Goal: Task Accomplishment & Management: Use online tool/utility

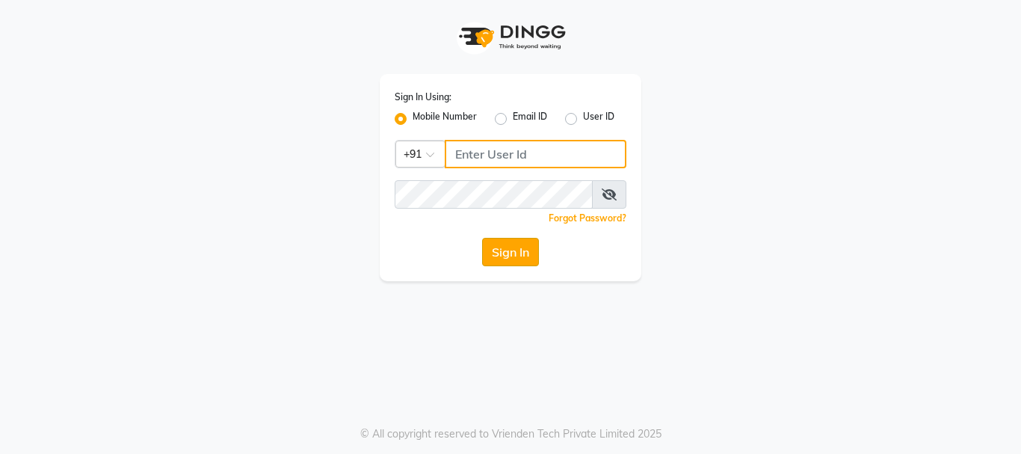
type input "9028660660"
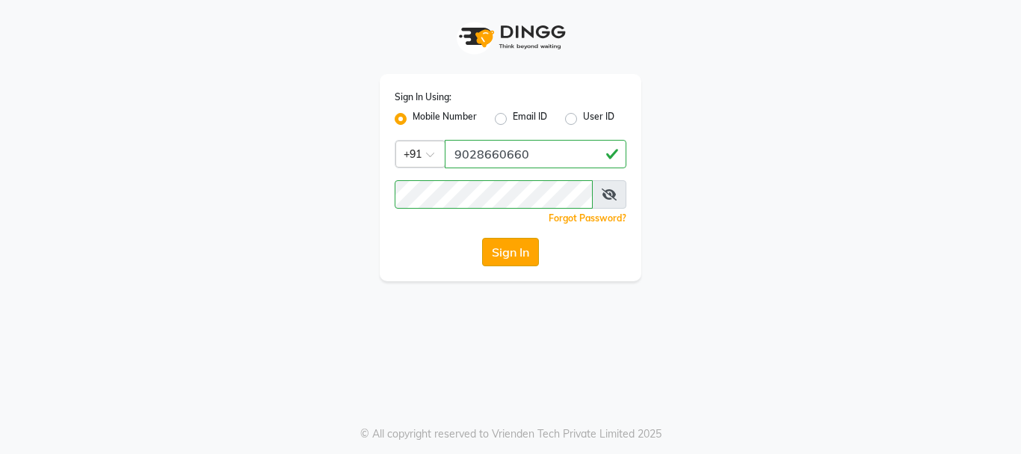
click at [502, 244] on button "Sign In" at bounding box center [510, 252] width 57 height 28
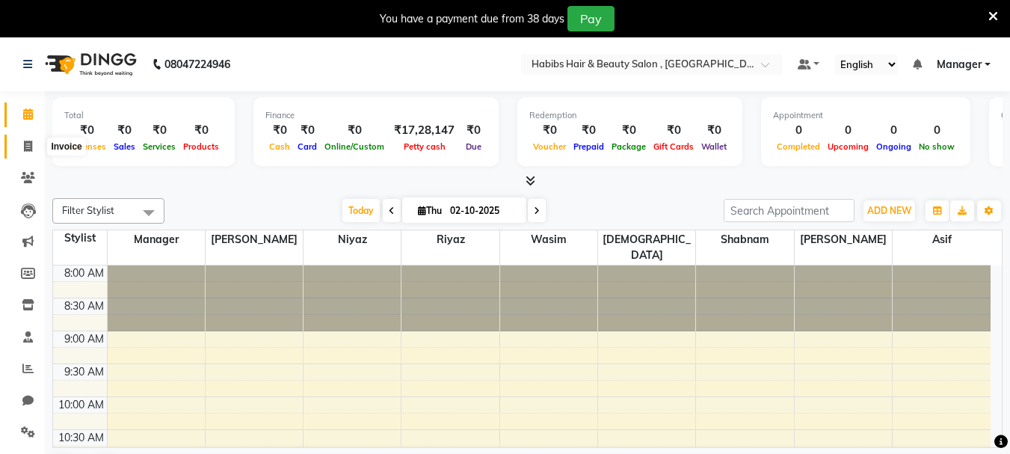
click at [20, 150] on span at bounding box center [28, 146] width 26 height 17
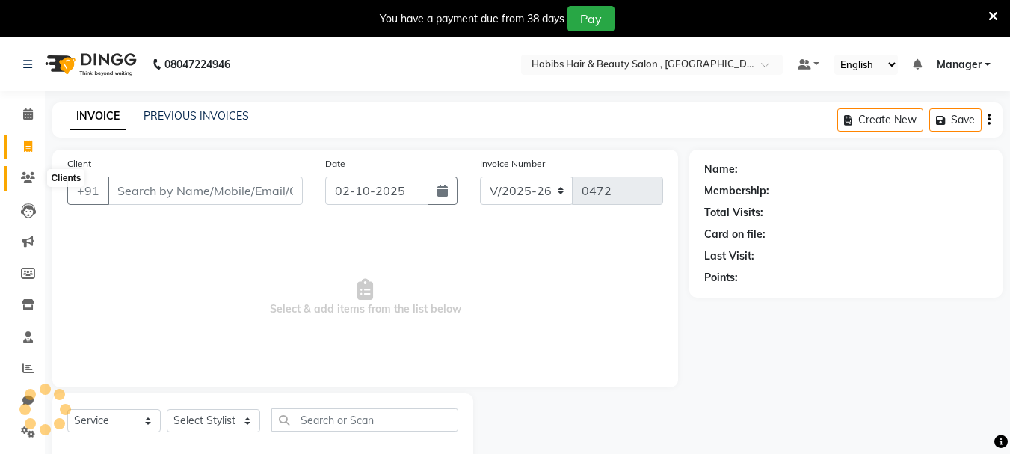
click at [29, 177] on icon at bounding box center [28, 177] width 14 height 11
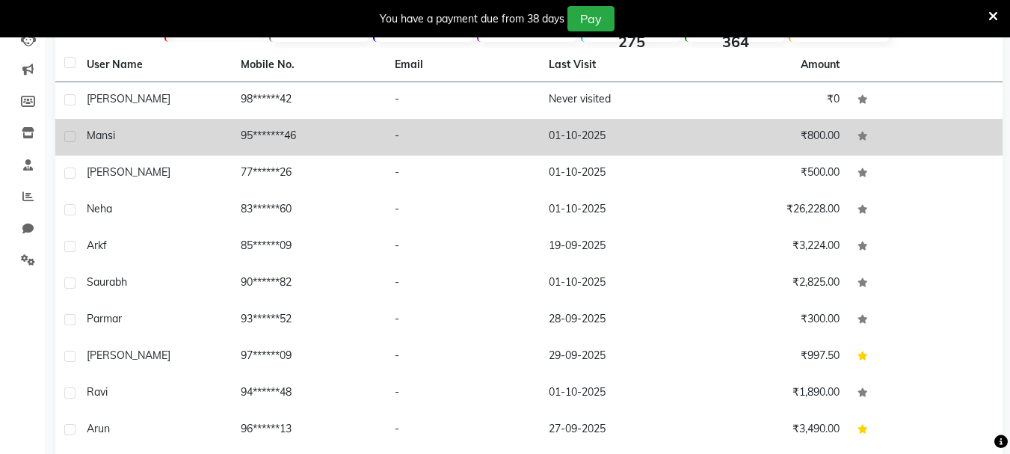
scroll to position [231, 0]
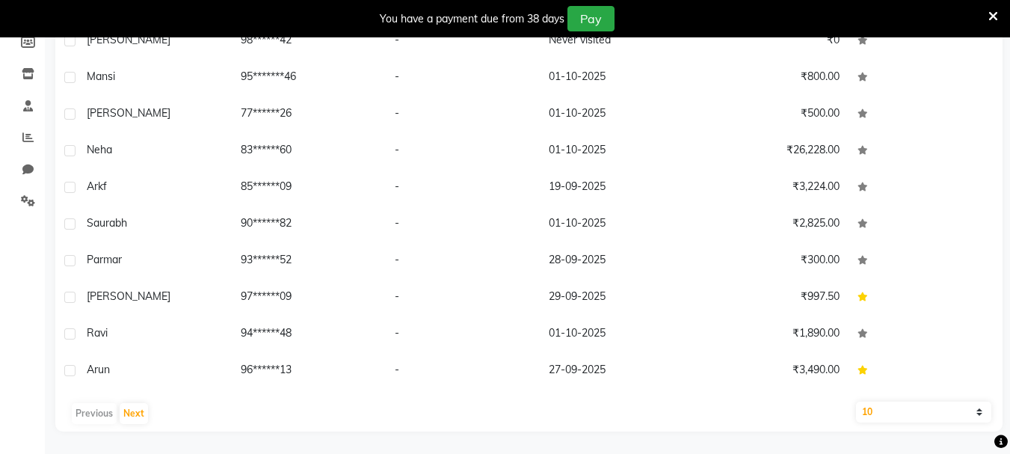
click at [160, 411] on div "Previous Next" at bounding box center [528, 413] width 935 height 24
click at [137, 411] on button "Next" at bounding box center [134, 413] width 28 height 21
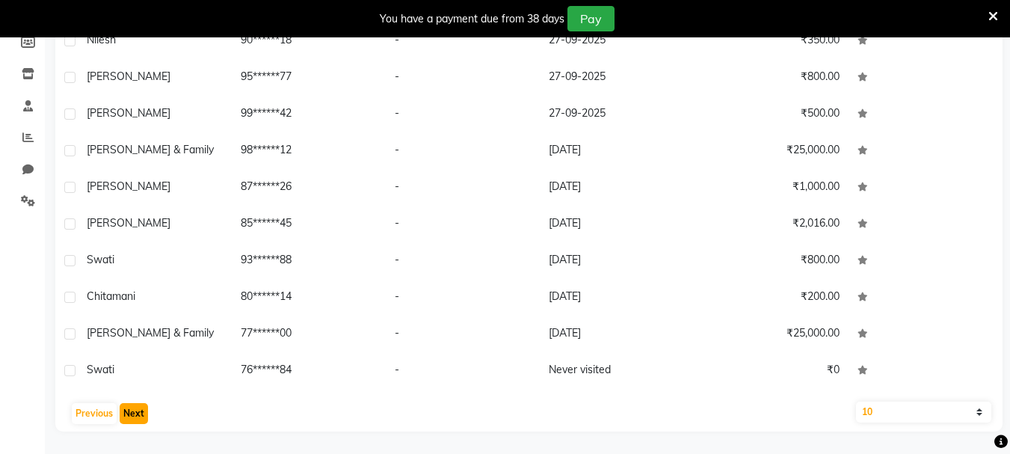
click at [137, 411] on button "Next" at bounding box center [134, 413] width 28 height 21
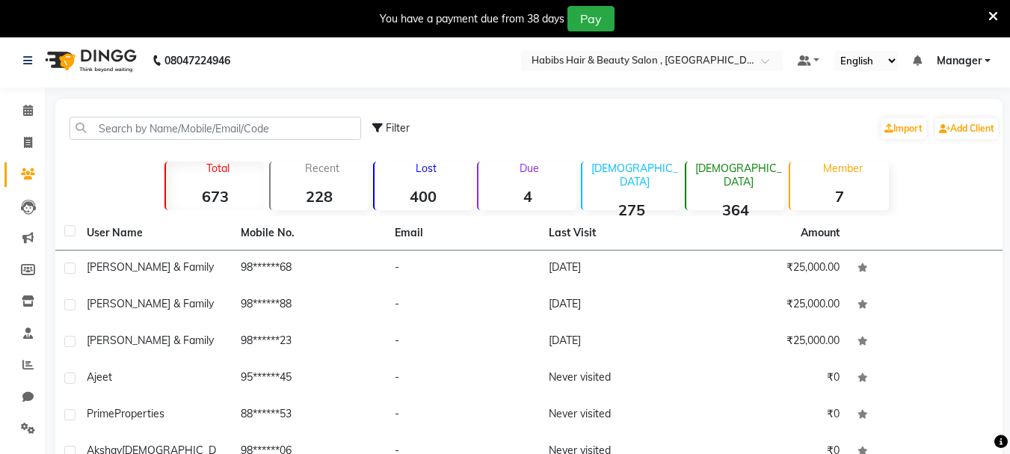
scroll to position [0, 0]
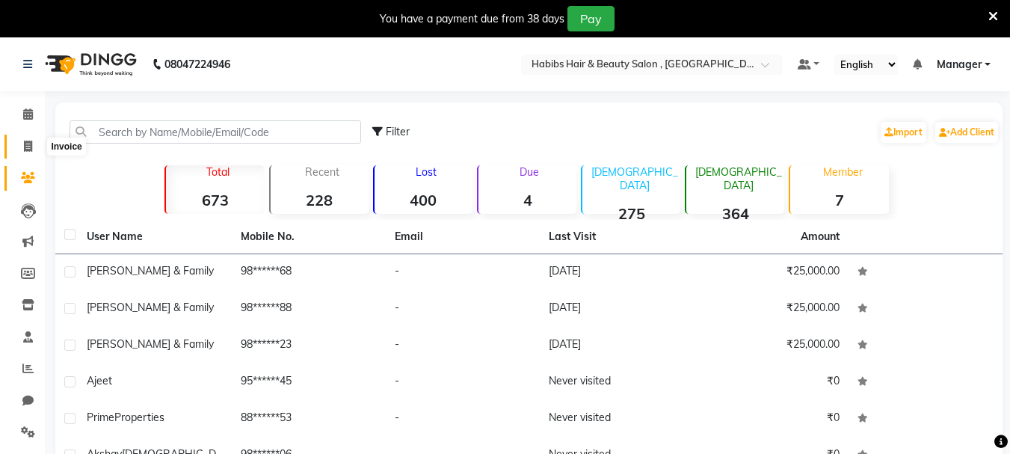
click at [33, 144] on span at bounding box center [28, 146] width 26 height 17
select select "4842"
select select "service"
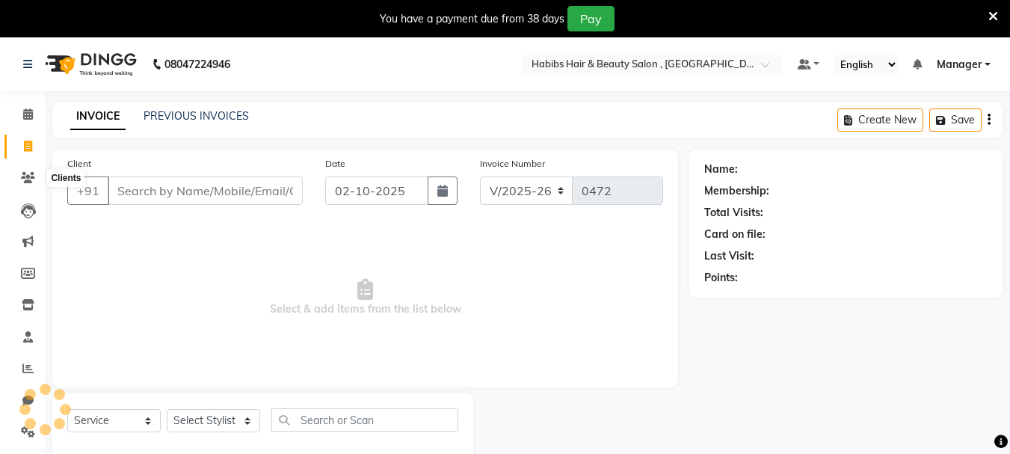
scroll to position [37, 0]
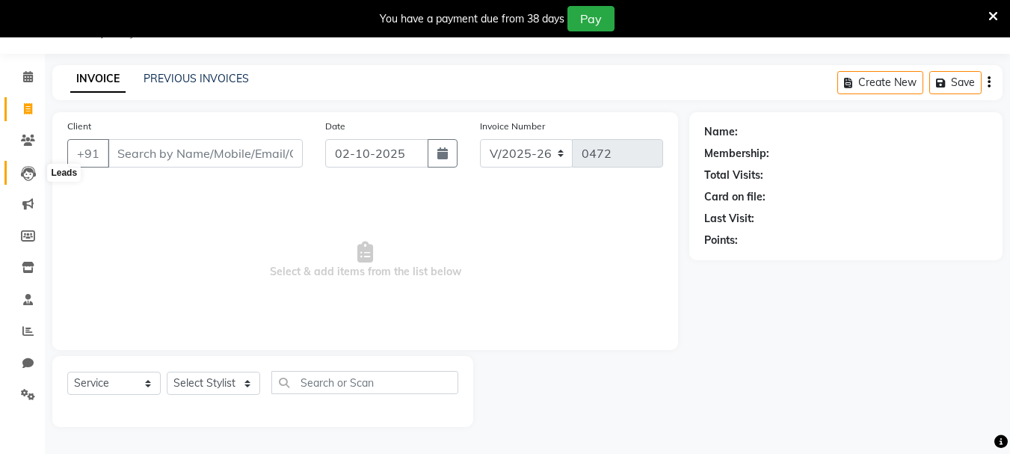
click at [31, 170] on icon at bounding box center [28, 173] width 15 height 15
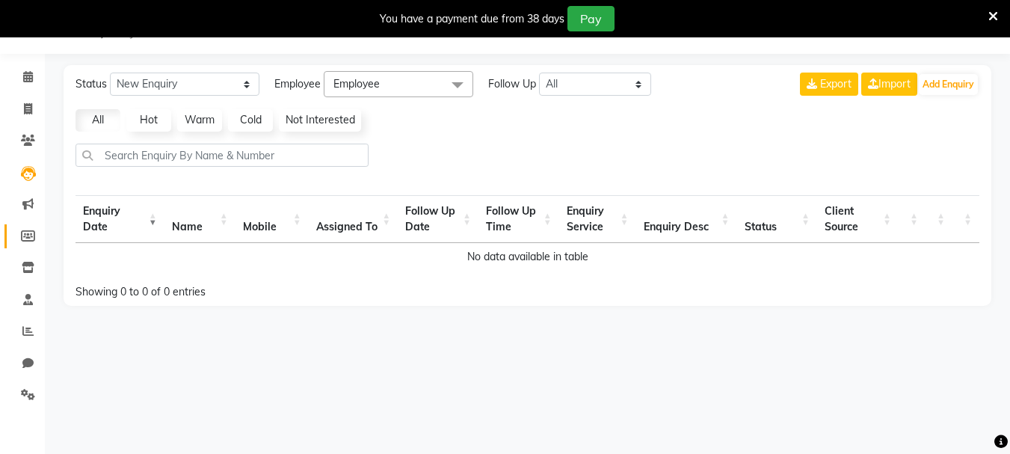
click at [30, 224] on link "Members" at bounding box center [22, 236] width 36 height 25
select select
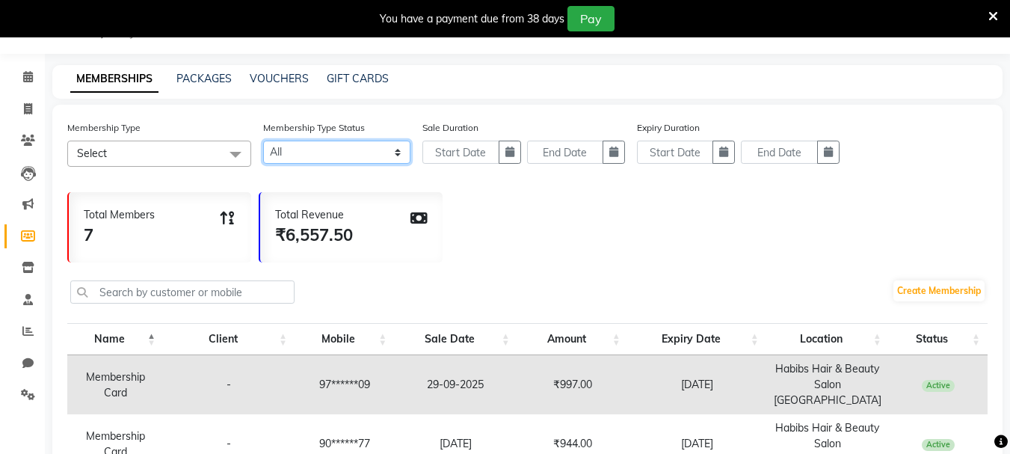
click at [372, 158] on select "Active Expired All" at bounding box center [336, 152] width 147 height 23
click at [720, 262] on div "Total Members 7 Total Revenue ₹6,557.50" at bounding box center [527, 224] width 920 height 78
click at [25, 268] on icon at bounding box center [28, 267] width 13 height 11
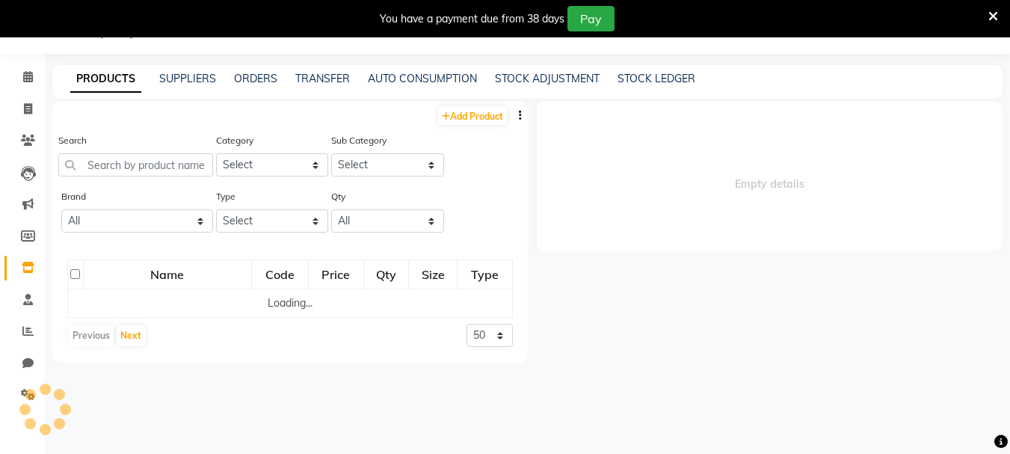
select select
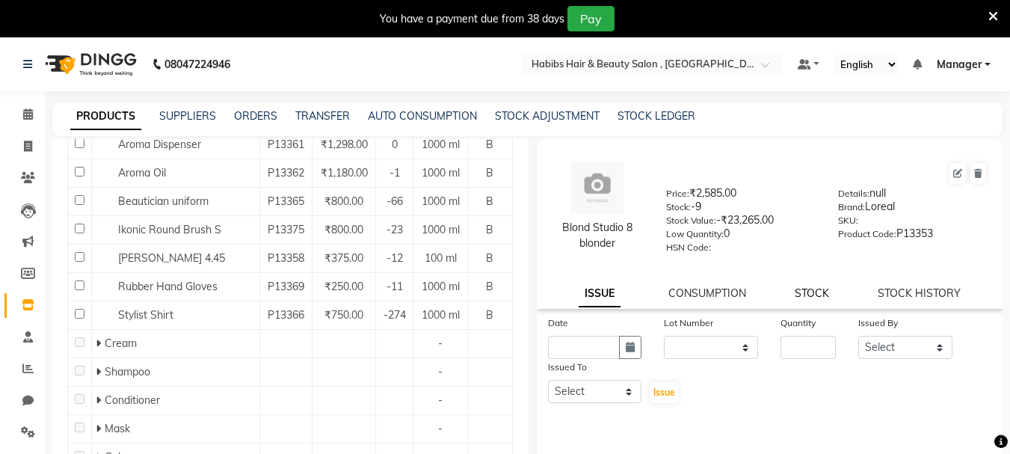
click at [811, 288] on link "STOCK" at bounding box center [812, 292] width 34 height 13
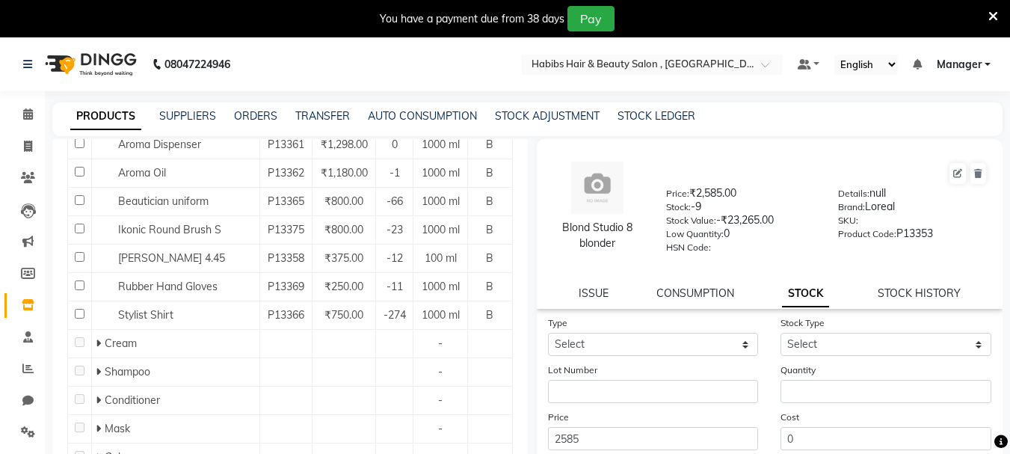
click at [672, 283] on div "Blond Studio 8 blonder Price: ₹2,585.00 Stock: -9 Stock Value: -₹23,265.00 Low …" at bounding box center [770, 224] width 467 height 170
click at [692, 286] on div "CONSUMPTION" at bounding box center [695, 294] width 78 height 16
click at [691, 286] on div "CONSUMPTION" at bounding box center [695, 294] width 78 height 16
click at [576, 280] on div "Blond Studio 8 blonder Price: ₹2,585.00 Stock: -9 Stock Value: -₹23,265.00 Low …" at bounding box center [770, 224] width 467 height 170
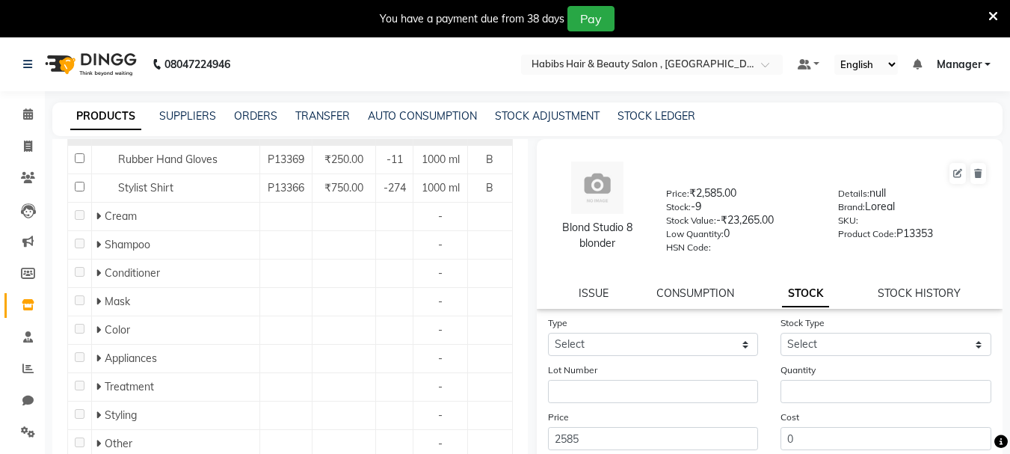
scroll to position [376, 0]
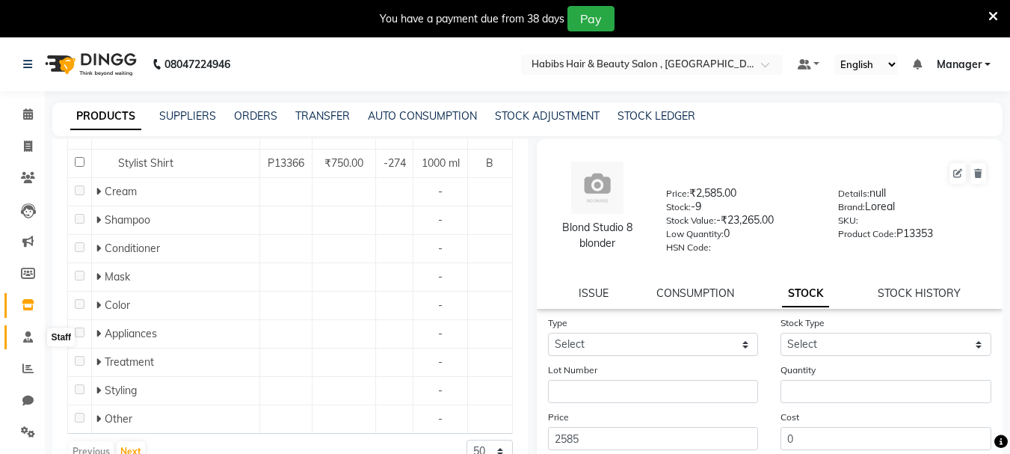
click at [29, 335] on icon at bounding box center [28, 336] width 10 height 11
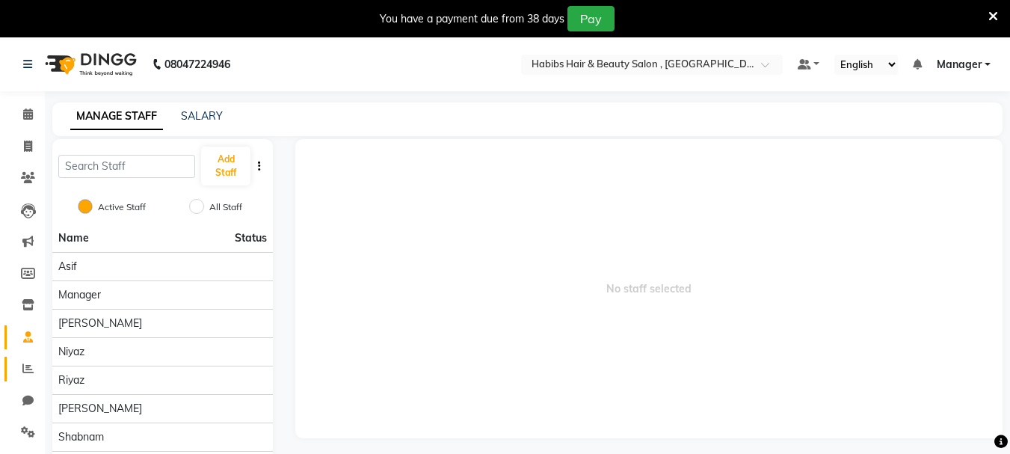
click at [29, 379] on link "Reports" at bounding box center [22, 369] width 36 height 25
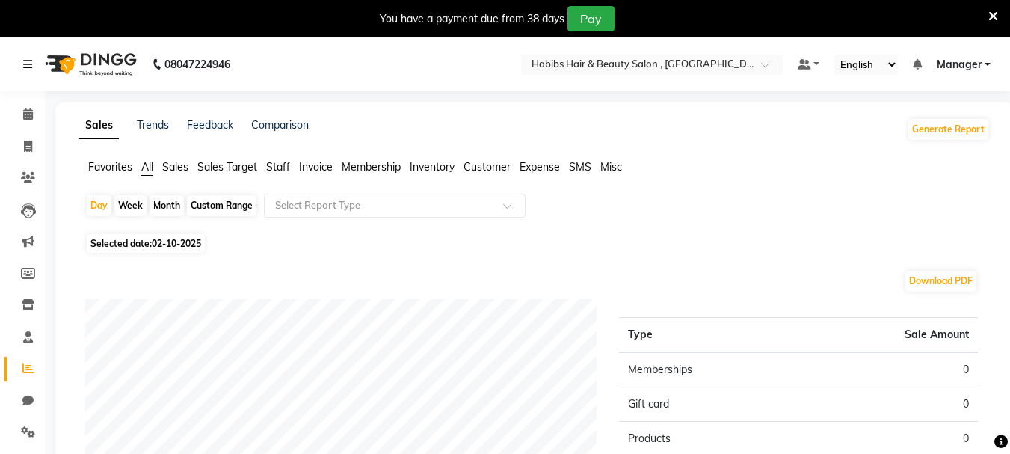
click at [35, 60] on link at bounding box center [30, 64] width 15 height 42
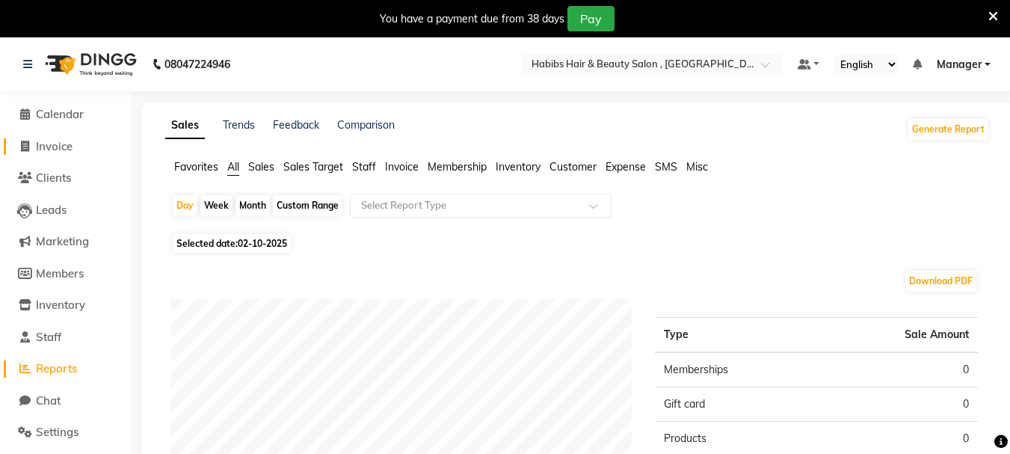
click at [46, 141] on span "Invoice" at bounding box center [54, 146] width 37 height 14
select select "service"
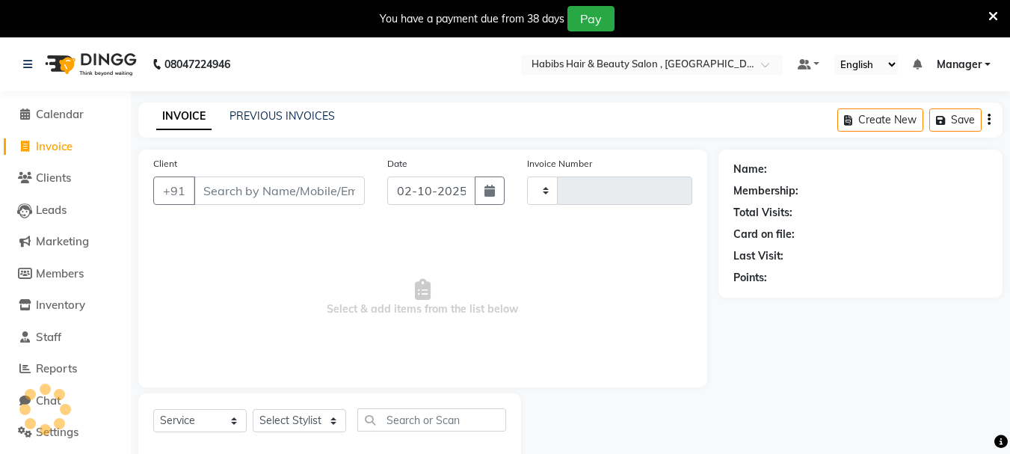
scroll to position [37, 0]
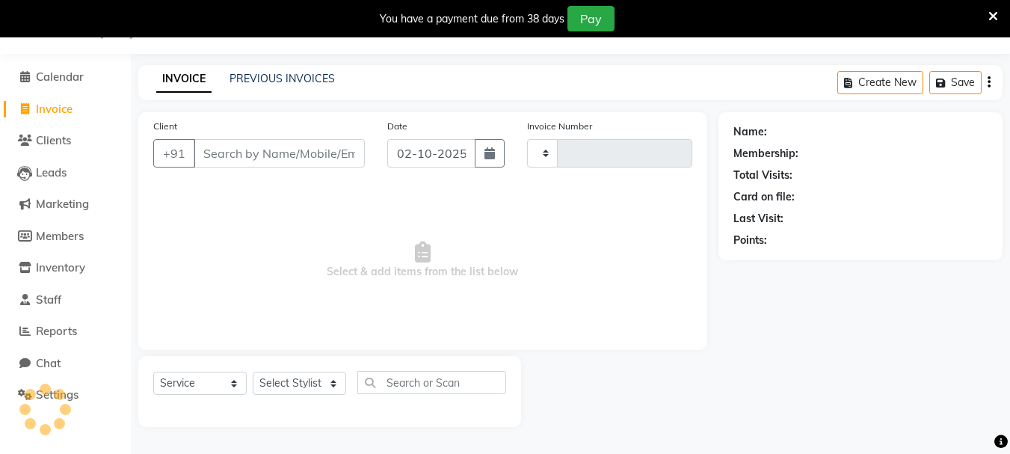
type input "0472"
select select "4842"
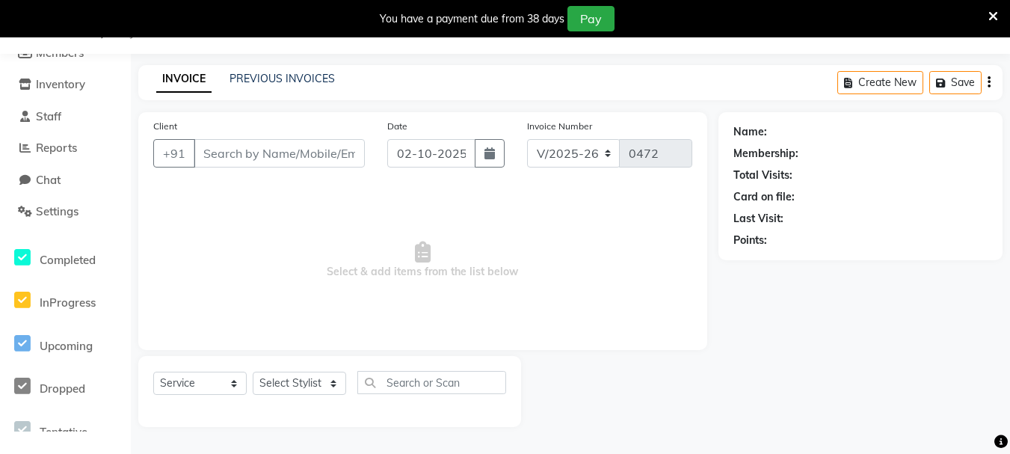
scroll to position [150, 0]
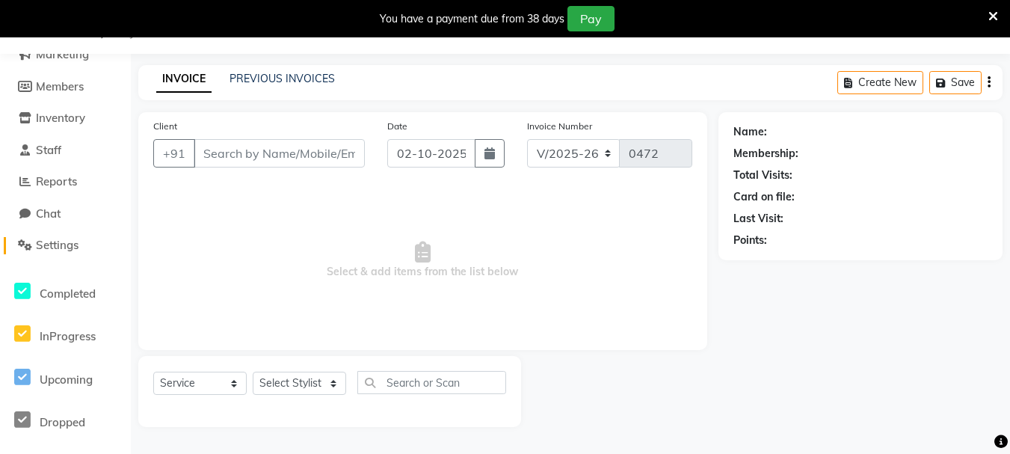
click at [74, 247] on span "Settings" at bounding box center [57, 245] width 43 height 14
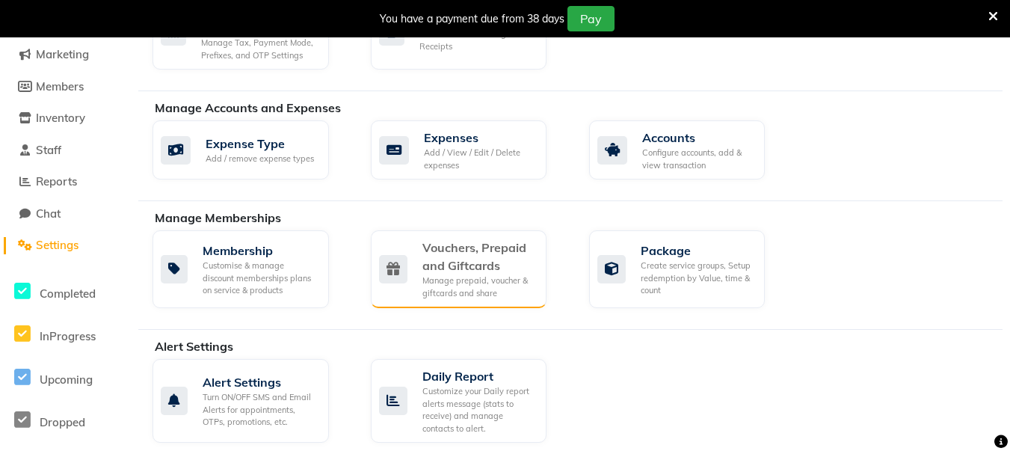
scroll to position [185, 0]
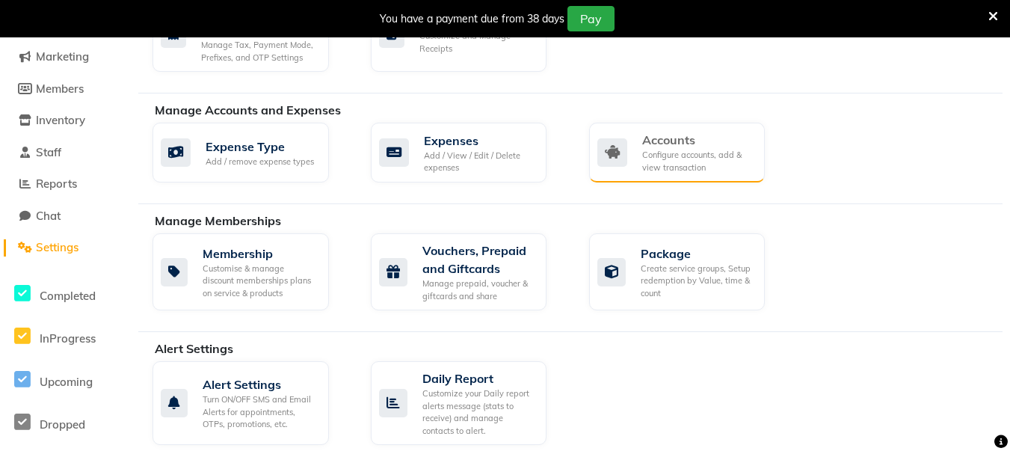
click at [673, 150] on div "Configure accounts, add & view transaction" at bounding box center [697, 161] width 111 height 25
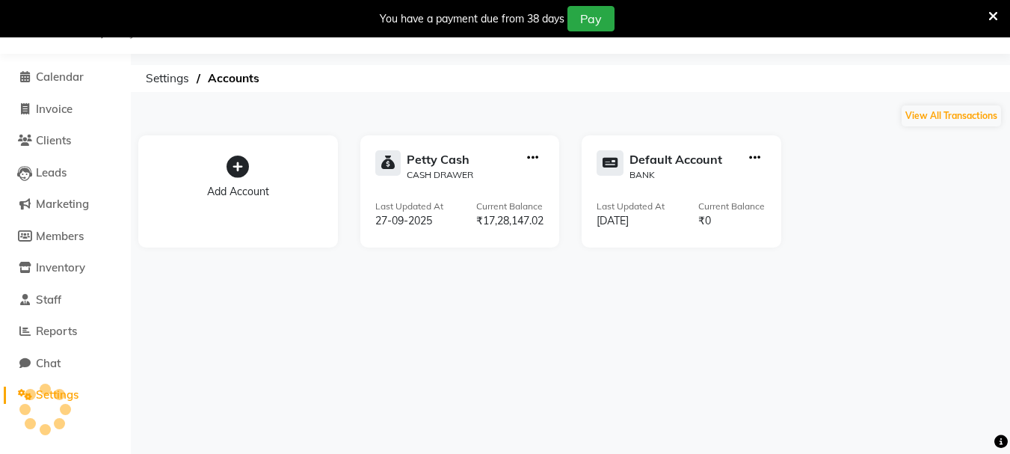
scroll to position [37, 0]
click at [511, 393] on div "08047224946 Select Location × Habibs Hair & Beauty Salon , Kalayni Nagar Defaul…" at bounding box center [505, 227] width 1010 height 454
click at [53, 357] on span "Chat" at bounding box center [48, 363] width 25 height 14
select select "100"
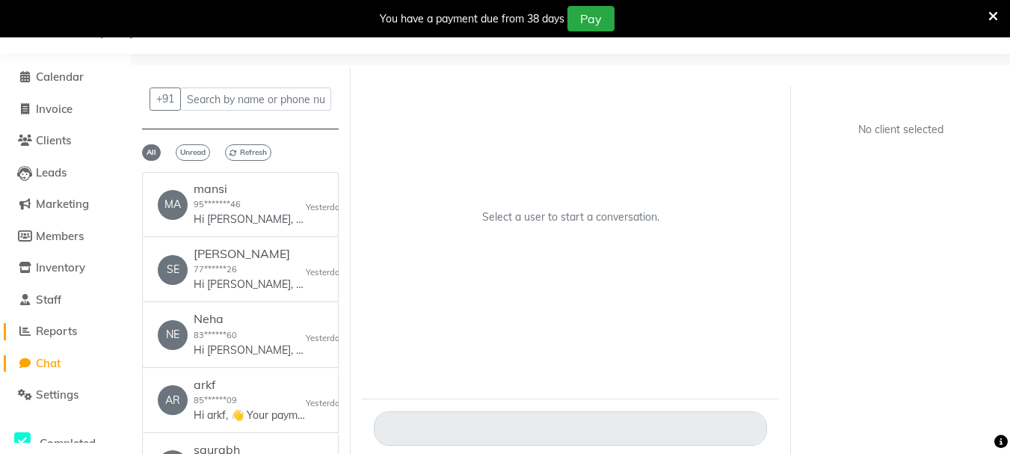
click at [58, 324] on span "Reports" at bounding box center [56, 331] width 41 height 14
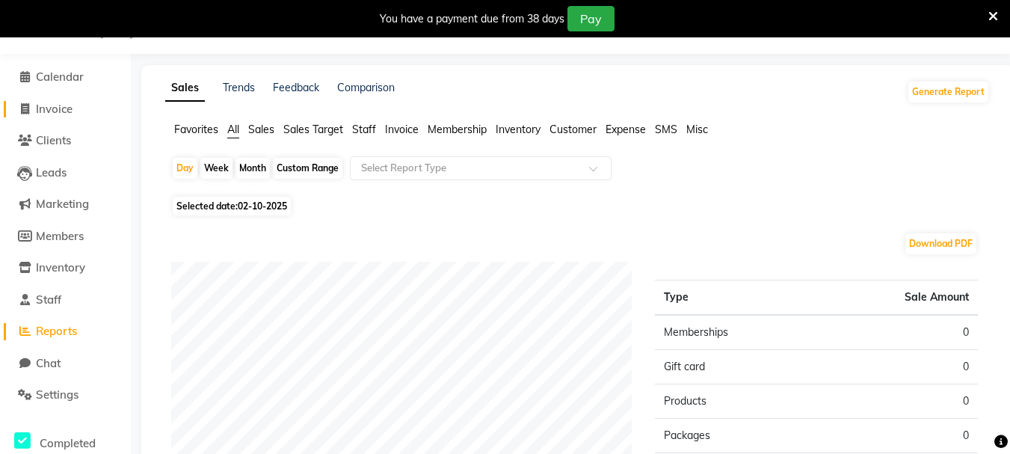
click at [59, 102] on span "Invoice" at bounding box center [54, 109] width 37 height 14
select select "service"
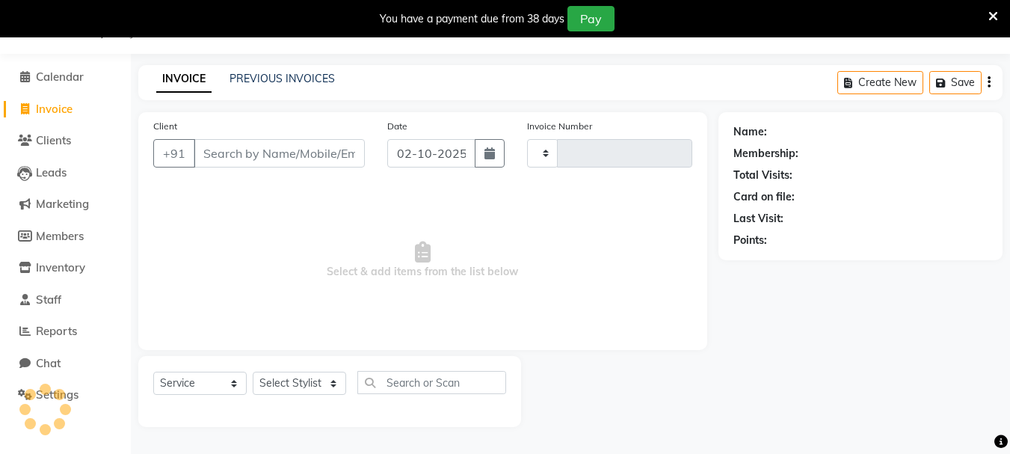
type input "0472"
select select "4842"
click at [60, 77] on span "Calendar" at bounding box center [60, 77] width 48 height 14
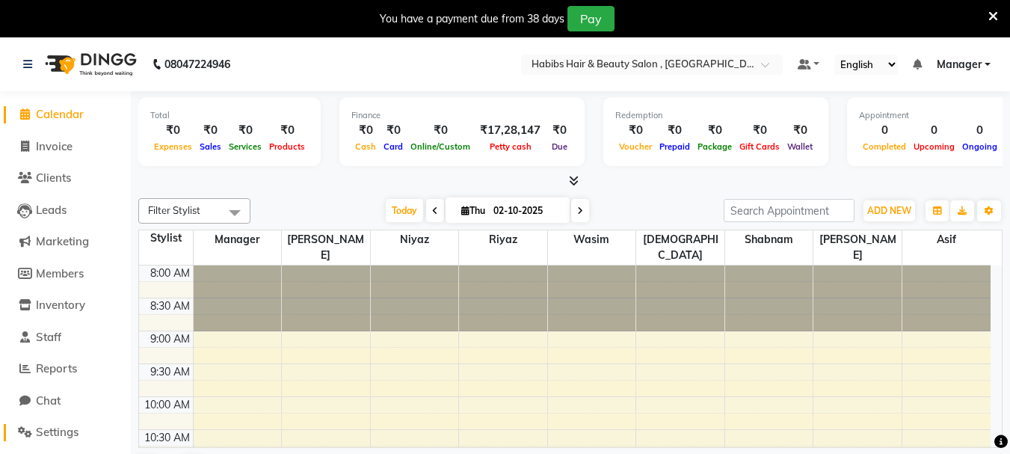
click at [64, 432] on span "Settings" at bounding box center [57, 432] width 43 height 14
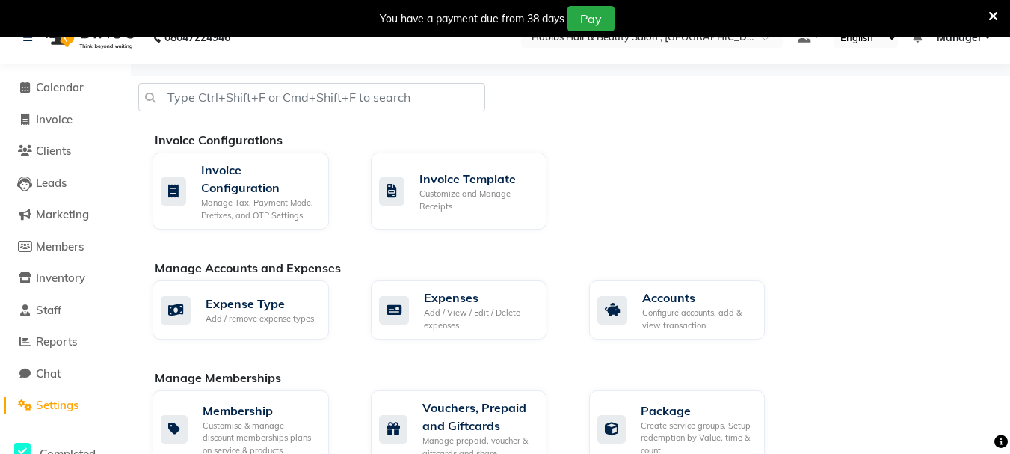
scroll to position [75, 0]
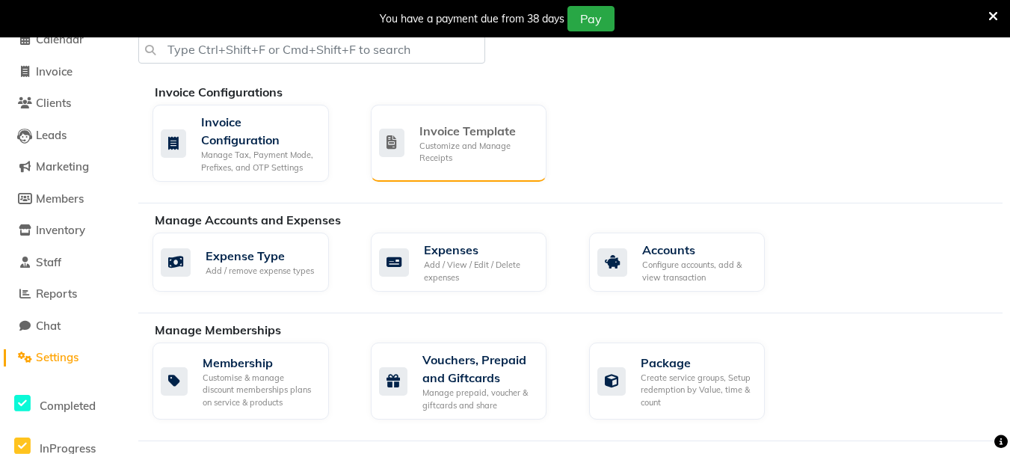
click at [447, 127] on div "Invoice Template" at bounding box center [477, 131] width 116 height 18
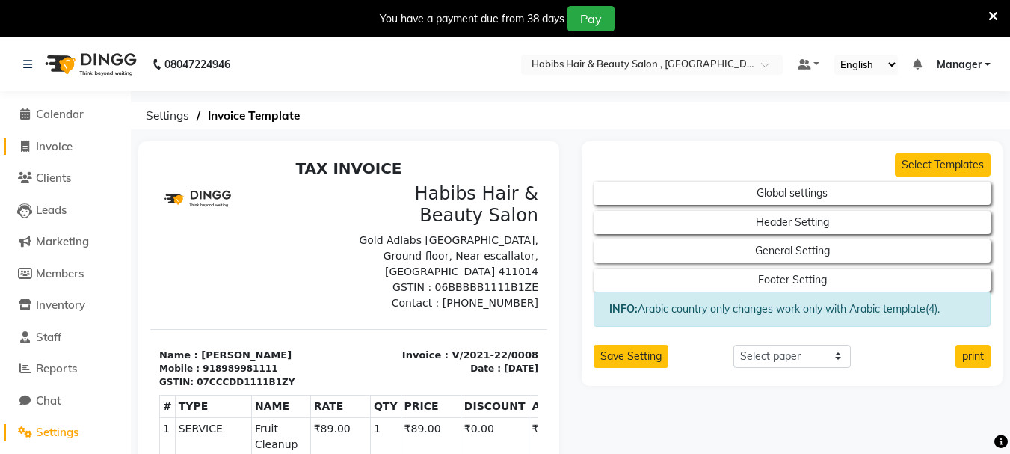
click at [69, 151] on span "Invoice" at bounding box center [54, 146] width 37 height 14
select select "4842"
select select "service"
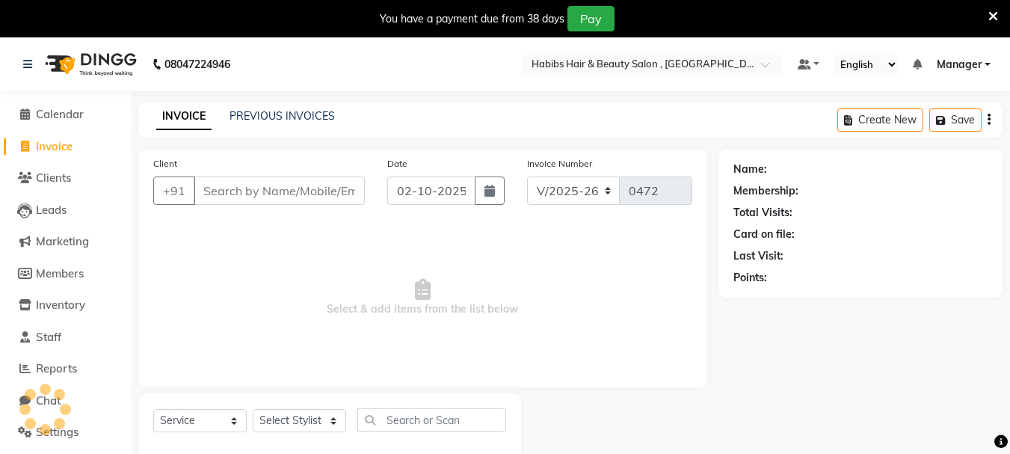
scroll to position [37, 0]
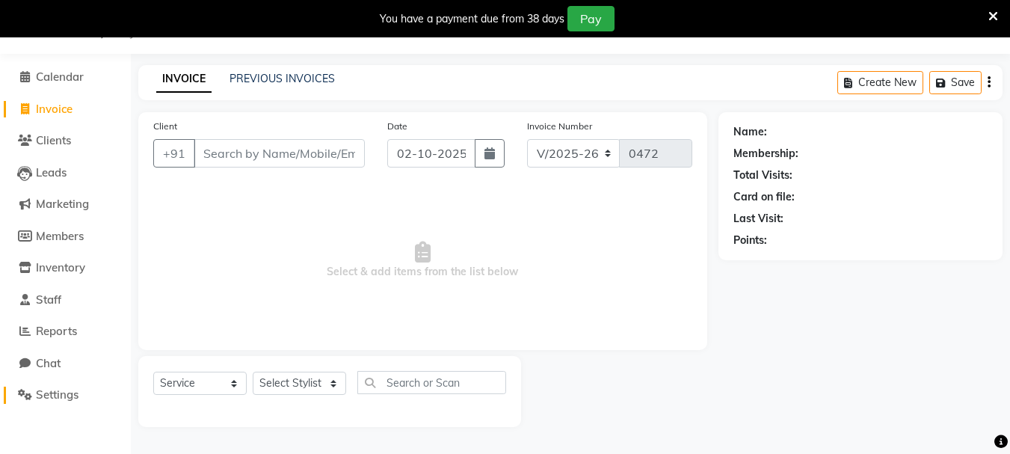
click at [64, 396] on span "Settings" at bounding box center [57, 394] width 43 height 14
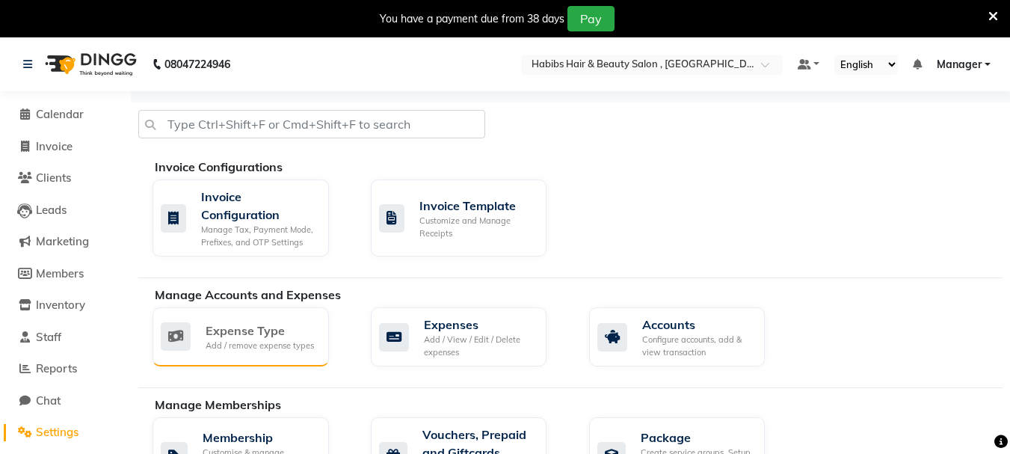
click at [269, 331] on div "Expense Type" at bounding box center [260, 330] width 108 height 18
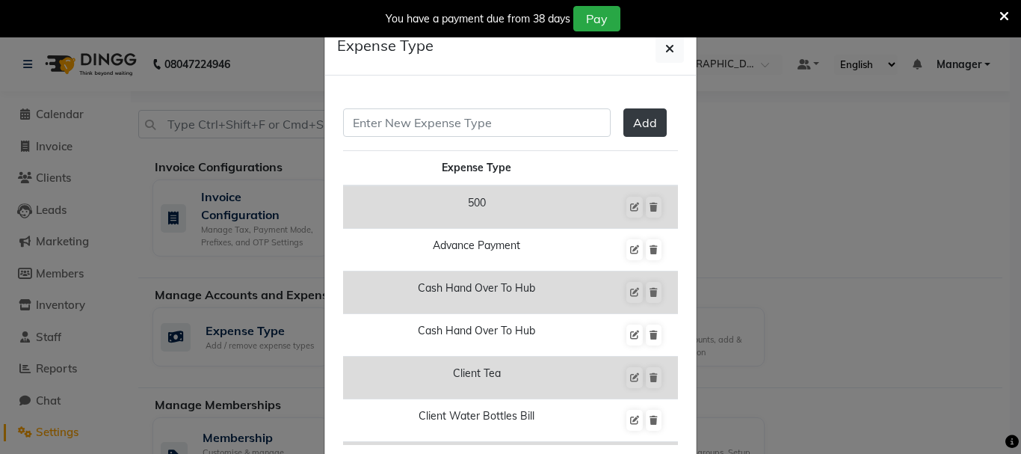
click at [1000, 222] on ngb-modal-window "Expense Type Add Expense Type 500 Advance Payment Cash Hand Over To Hub Cash Ha…" at bounding box center [510, 227] width 1021 height 454
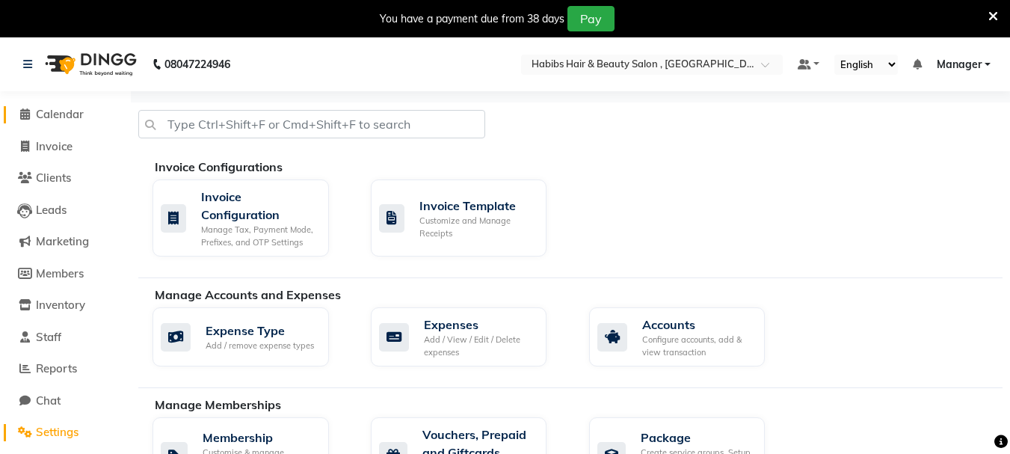
click at [51, 116] on span "Calendar" at bounding box center [60, 114] width 48 height 14
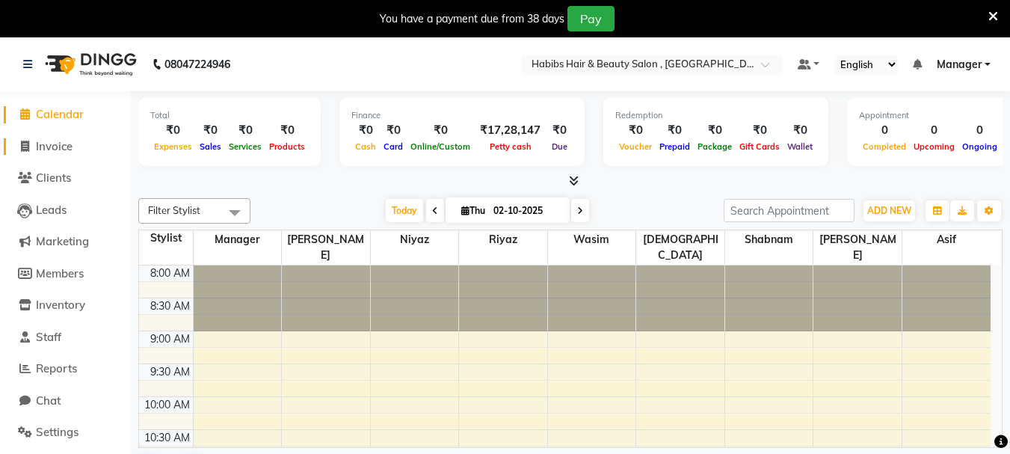
click at [48, 139] on span "Invoice" at bounding box center [54, 146] width 37 height 14
select select "4842"
select select "service"
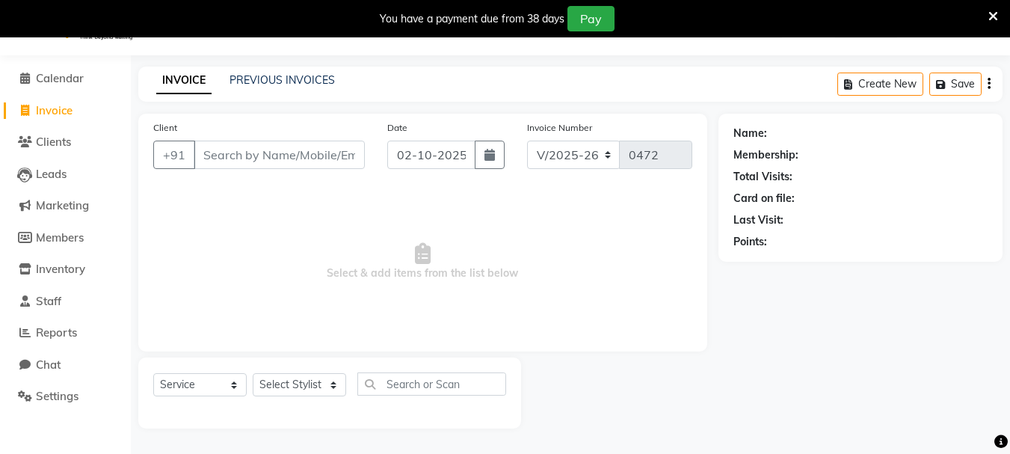
scroll to position [37, 0]
click at [31, 363] on span at bounding box center [24, 363] width 22 height 17
select select "100"
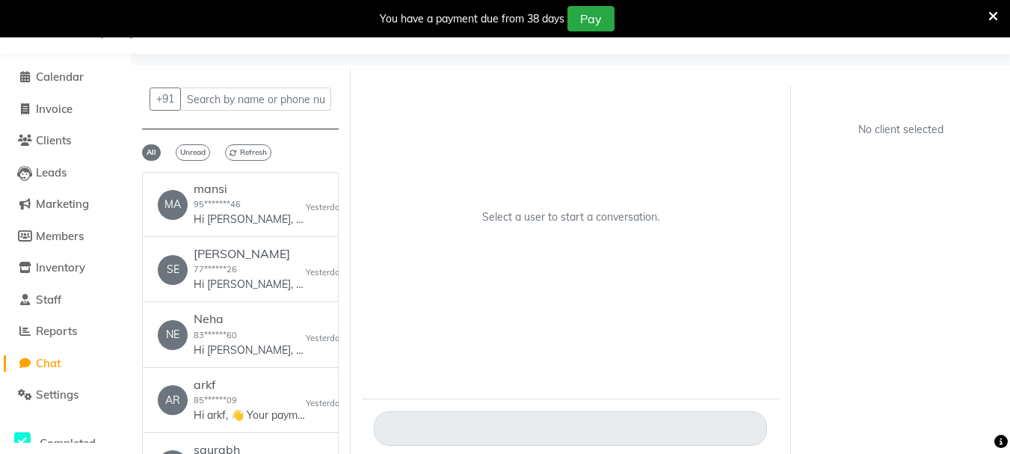
click at [52, 390] on div at bounding box center [44, 409] width 45 height 45
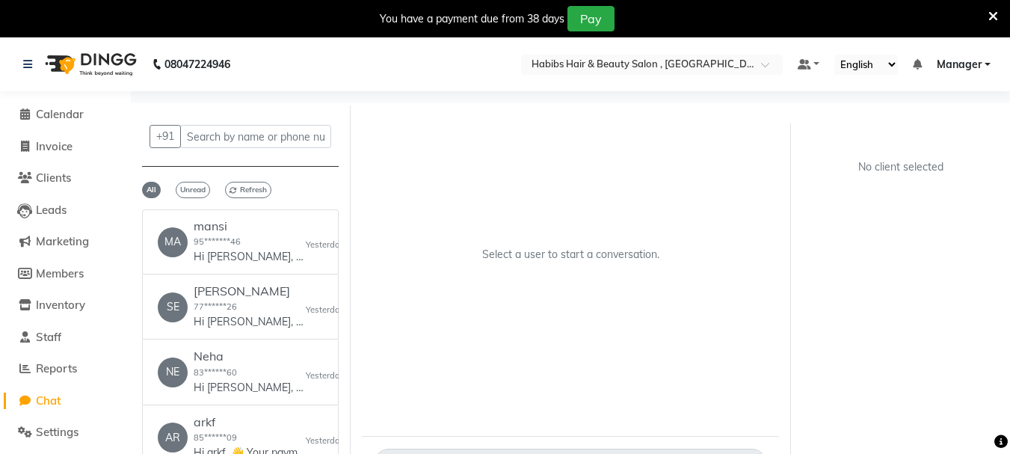
click at [20, 60] on div "08047224946" at bounding box center [127, 64] width 230 height 42
click at [25, 67] on icon at bounding box center [27, 64] width 9 height 10
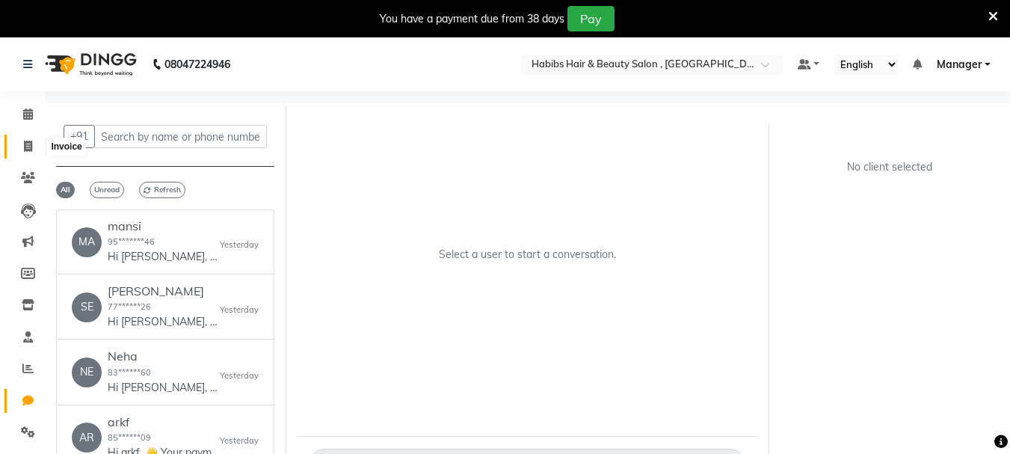
click at [32, 144] on icon at bounding box center [28, 146] width 8 height 11
select select "4842"
select select "service"
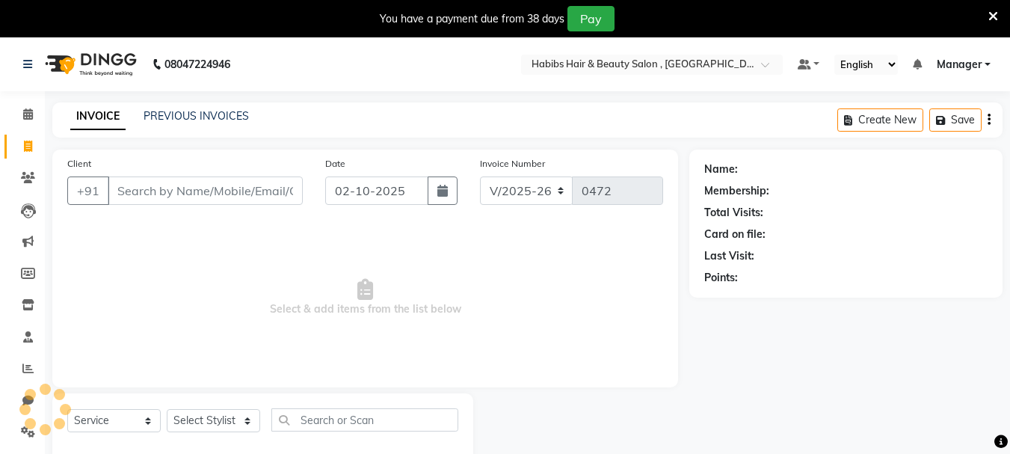
scroll to position [37, 0]
